Goal: Transaction & Acquisition: Purchase product/service

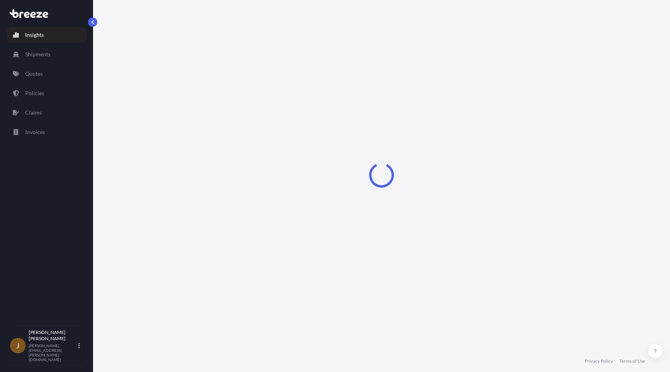
select select "2025"
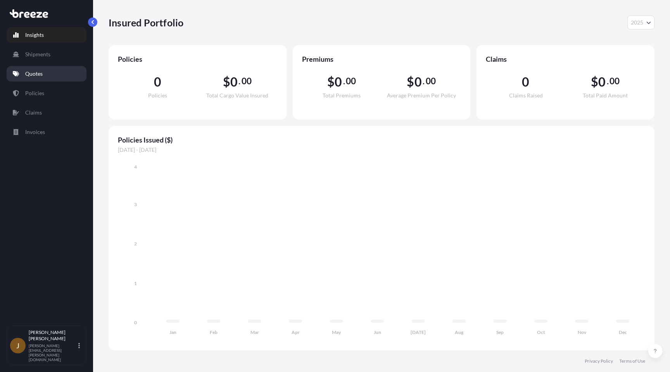
click at [55, 74] on link "Quotes" at bounding box center [47, 74] width 80 height 16
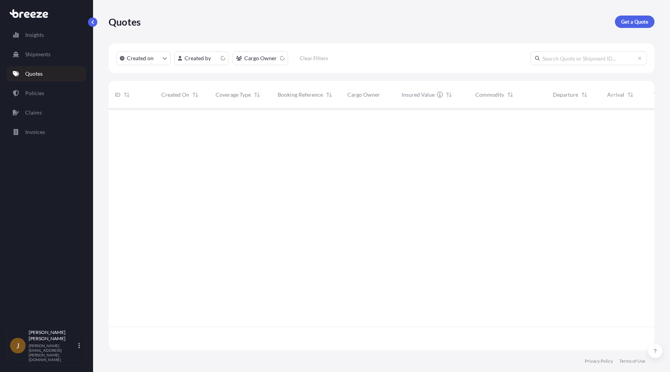
scroll to position [246, 546]
click at [639, 24] on p "Get a Quote" at bounding box center [634, 22] width 27 height 8
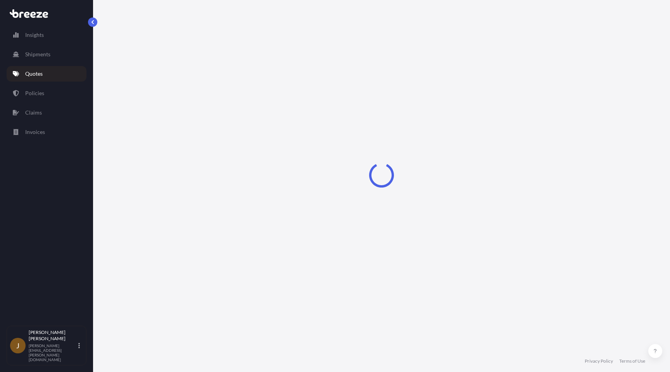
select select "Road"
select select "Sea"
select select "1"
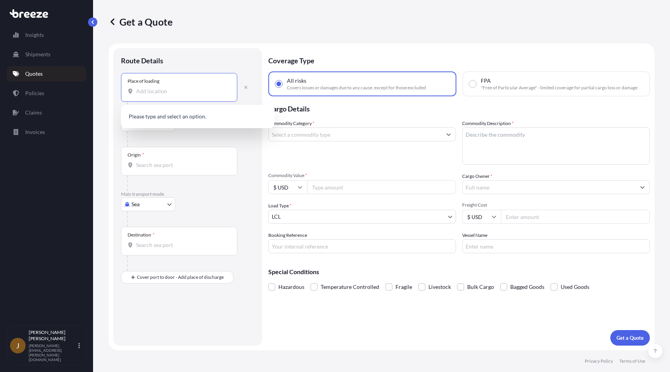
click at [226, 89] on input "Place of loading" at bounding box center [182, 91] width 92 height 8
click at [213, 137] on div at bounding box center [190, 139] width 127 height 16
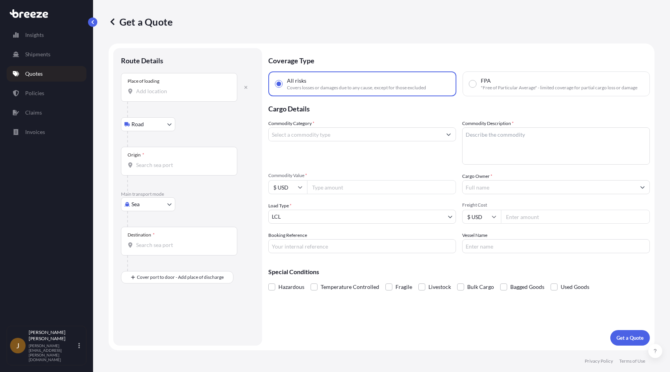
click at [160, 122] on body "0 options available. Insights Shipments Quotes Policies Claims Invoices J [PERS…" at bounding box center [335, 186] width 670 height 372
click at [163, 206] on body "0 options available. Insights Shipments Quotes Policies Claims Invoices J [PERS…" at bounding box center [335, 186] width 670 height 372
click at [161, 252] on div "Road" at bounding box center [148, 252] width 48 height 14
select select "Road"
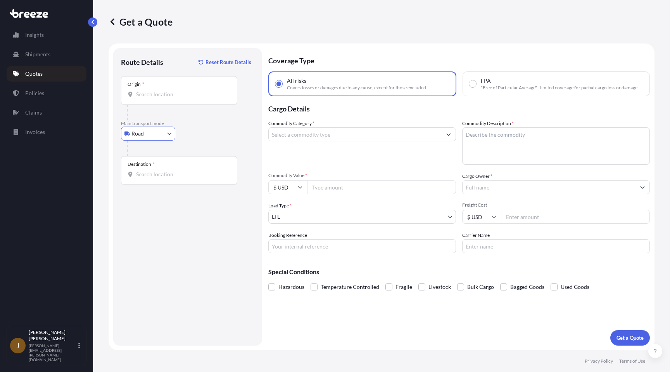
click at [182, 91] on input "Origin *" at bounding box center [182, 94] width 92 height 8
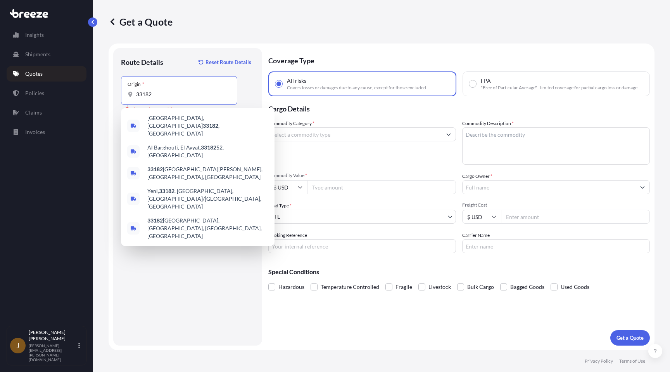
click at [177, 101] on div "Origin * 33182" at bounding box center [179, 90] width 116 height 29
click at [177, 98] on input "33182" at bounding box center [182, 94] width 92 height 8
click at [177, 101] on div "Origin * 33182" at bounding box center [179, 90] width 116 height 29
click at [177, 98] on input "33182" at bounding box center [182, 94] width 92 height 8
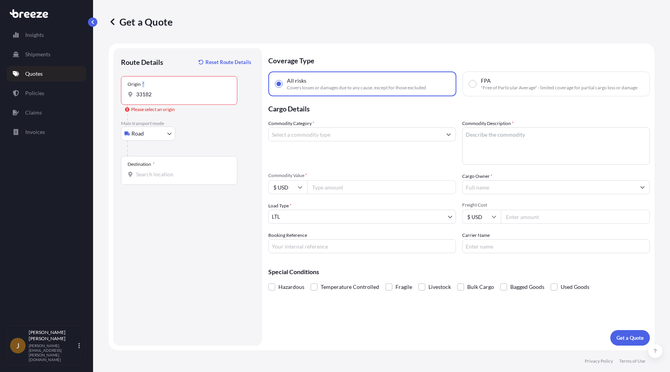
click at [177, 101] on div "Origin * 33182" at bounding box center [179, 90] width 116 height 29
click at [177, 98] on input "33182" at bounding box center [182, 94] width 92 height 8
click at [164, 97] on input "33182" at bounding box center [182, 94] width 92 height 8
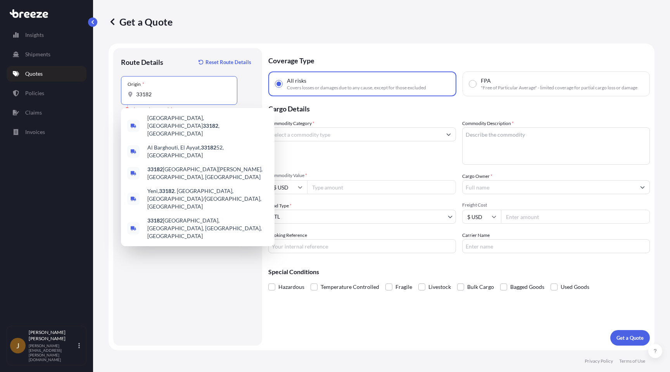
click at [164, 97] on input "33182" at bounding box center [182, 94] width 92 height 8
paste input "[STREET_ADDRESS]"
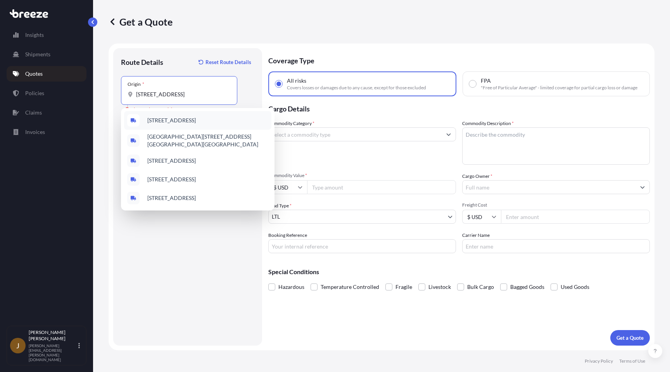
click at [196, 118] on span "[STREET_ADDRESS]" at bounding box center [171, 120] width 48 height 8
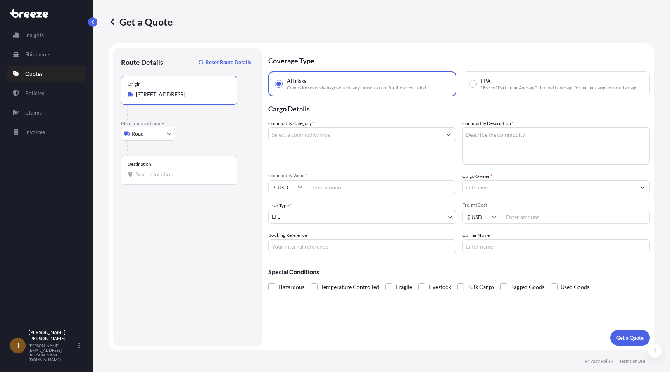
type input "[STREET_ADDRESS]"
click at [177, 120] on b "[STREET_ADDRESS]" at bounding box center [171, 120] width 49 height 7
click at [191, 174] on input "Destination *" at bounding box center [182, 174] width 92 height 8
paste input "[STREET_ADDRESS]"
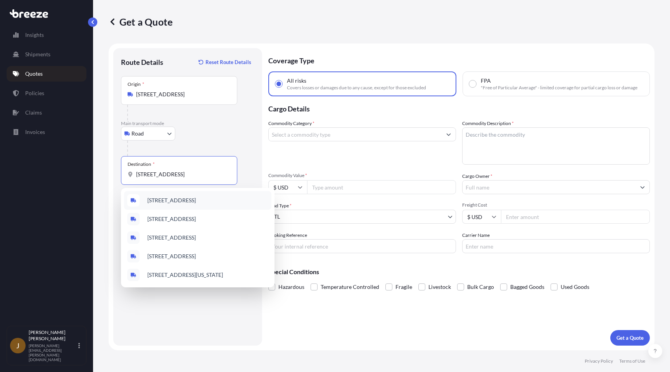
click at [196, 200] on span "[STREET_ADDRESS]" at bounding box center [171, 200] width 48 height 8
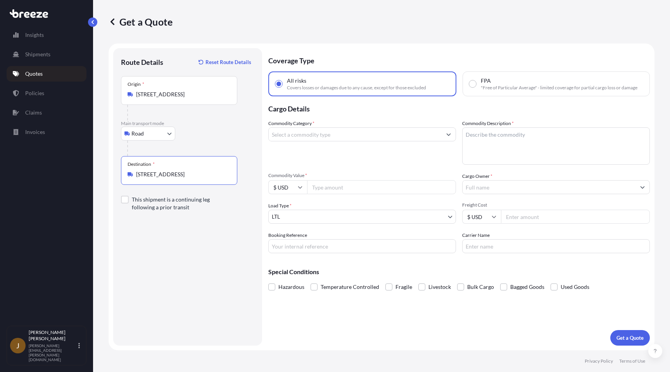
type input "[STREET_ADDRESS]"
click at [361, 139] on input "Commodity Category *" at bounding box center [355, 134] width 173 height 14
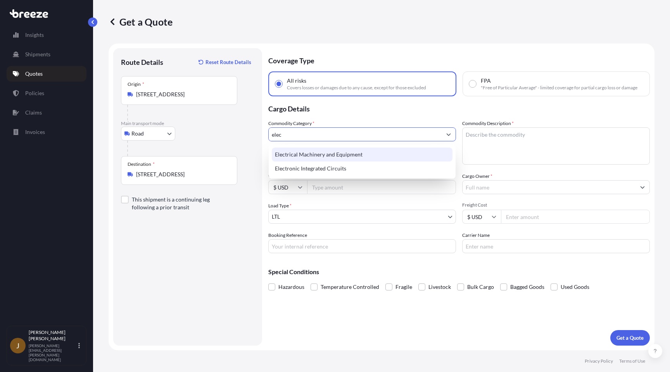
click at [342, 159] on div "Electrical Machinery and Equipment" at bounding box center [362, 154] width 181 height 14
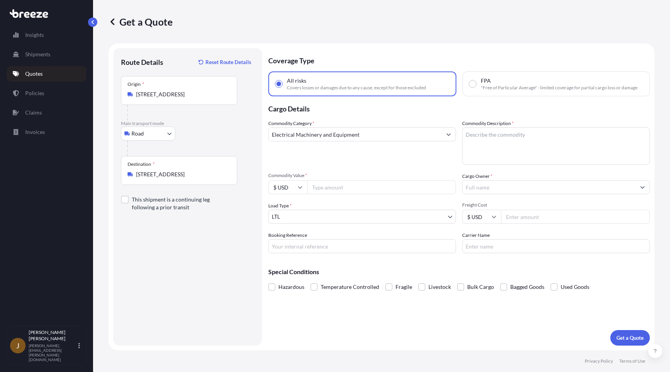
click at [496, 121] on label "Commodity Description *" at bounding box center [488, 123] width 52 height 8
click at [496, 127] on textarea "Commodity Description *" at bounding box center [556, 145] width 188 height 37
click at [496, 121] on label "Commodity Description *" at bounding box center [488, 123] width 52 height 8
click at [496, 127] on textarea "Commodity Description *" at bounding box center [556, 145] width 188 height 37
click at [496, 121] on label "Commodity Description *" at bounding box center [488, 123] width 52 height 8
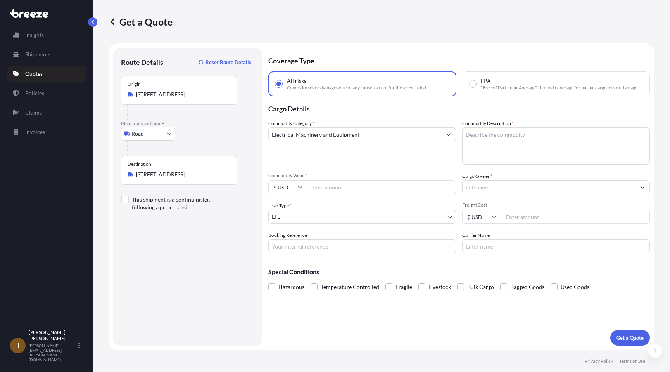
click at [496, 127] on textarea "Commodity Description *" at bounding box center [556, 145] width 188 height 37
click at [519, 156] on textarea "Commodity Description *" at bounding box center [556, 145] width 188 height 37
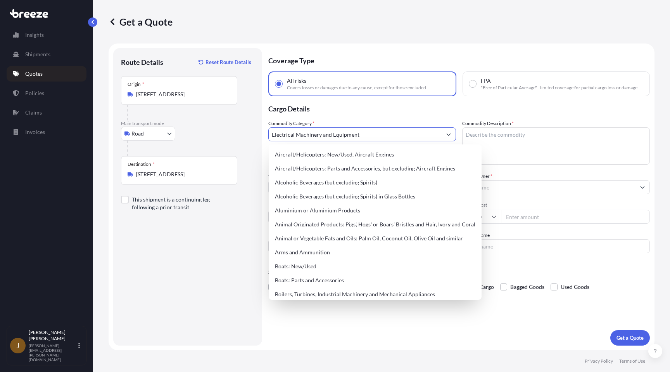
click at [409, 139] on input "Electrical Machinery and Equipment" at bounding box center [355, 134] width 173 height 14
drag, startPoint x: 406, startPoint y: 139, endPoint x: 298, endPoint y: 137, distance: 108.2
click at [298, 137] on input "Electrical Machinery and Equipment" at bounding box center [355, 134] width 173 height 14
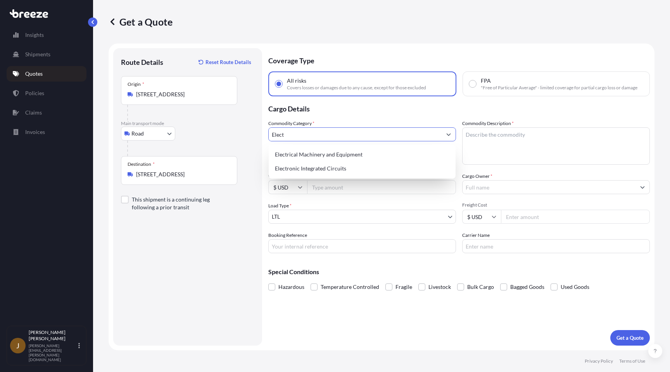
type input "Electrical Machinery and Equipment"
